Goal: Task Accomplishment & Management: Manage account settings

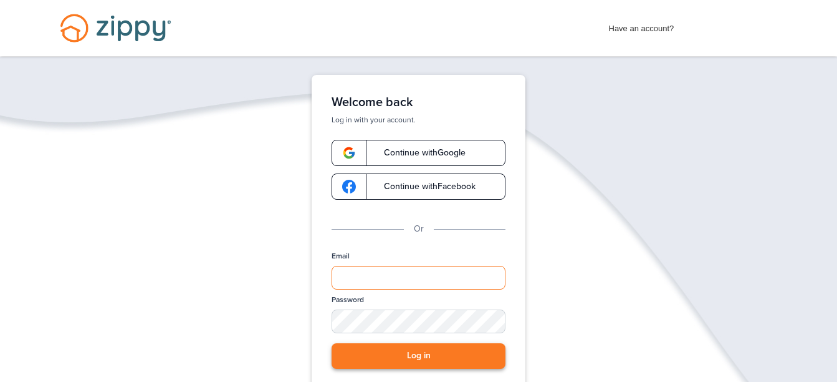
type input "**********"
click at [379, 356] on button "Log in" at bounding box center [419, 356] width 174 height 26
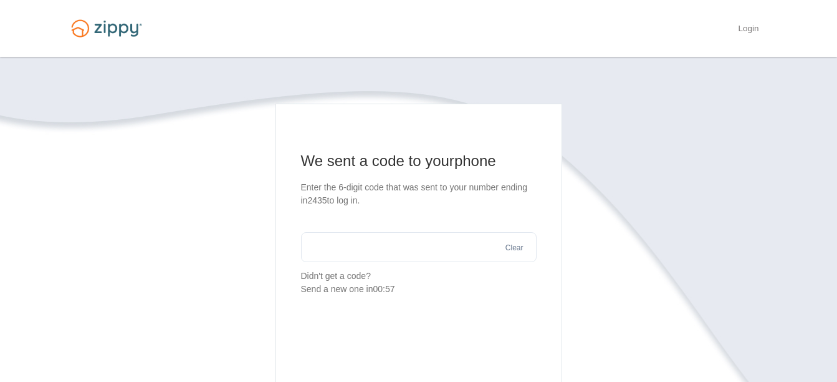
click at [413, 243] on input "text" at bounding box center [419, 247] width 236 height 30
type input "******"
